Goal: Information Seeking & Learning: Learn about a topic

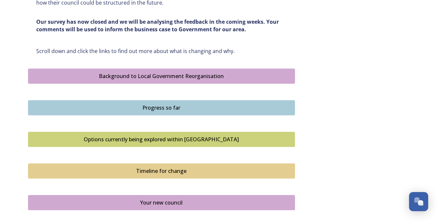
scroll to position [363, 0]
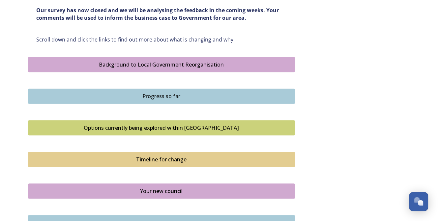
click at [156, 129] on div "Options currently being explored within [GEOGRAPHIC_DATA]" at bounding box center [162, 128] width 260 height 8
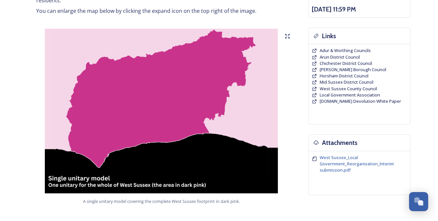
scroll to position [132, 0]
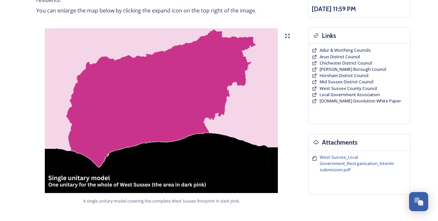
click at [160, 112] on img at bounding box center [161, 110] width 267 height 165
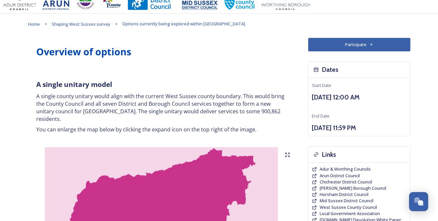
scroll to position [0, 0]
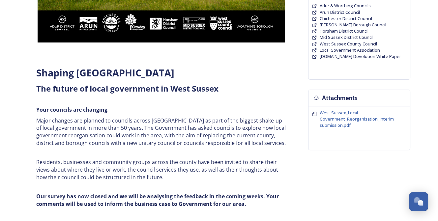
scroll to position [165, 0]
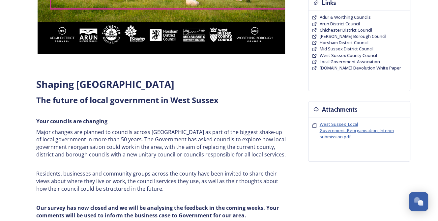
click at [342, 132] on span "West Sussex_Local Government_Reorganisation_Interim submission.pdf" at bounding box center [357, 130] width 74 height 18
click at [329, 126] on span "West Sussex_Local Government_Reorganisation_Interim submission.pdf" at bounding box center [357, 130] width 74 height 18
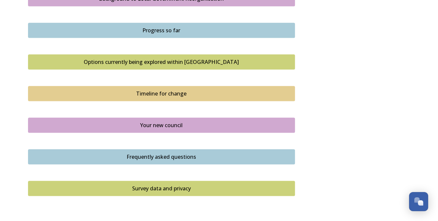
scroll to position [395, 0]
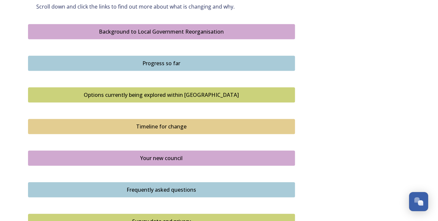
click at [160, 94] on div "Options currently being explored within [GEOGRAPHIC_DATA]" at bounding box center [162, 95] width 260 height 8
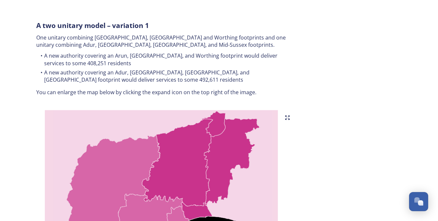
scroll to position [330, 0]
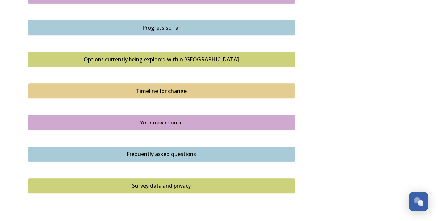
scroll to position [409, 0]
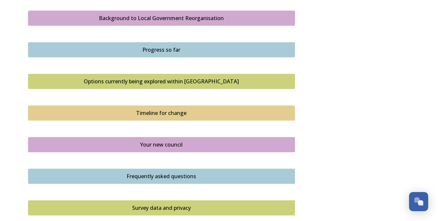
click at [178, 82] on div "Options currently being explored within [GEOGRAPHIC_DATA]" at bounding box center [162, 81] width 260 height 8
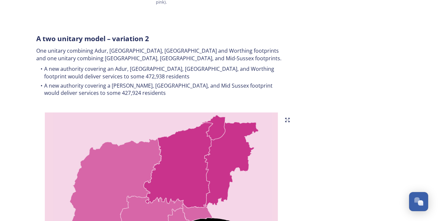
scroll to position [626, 0]
